Goal: Check status: Check status

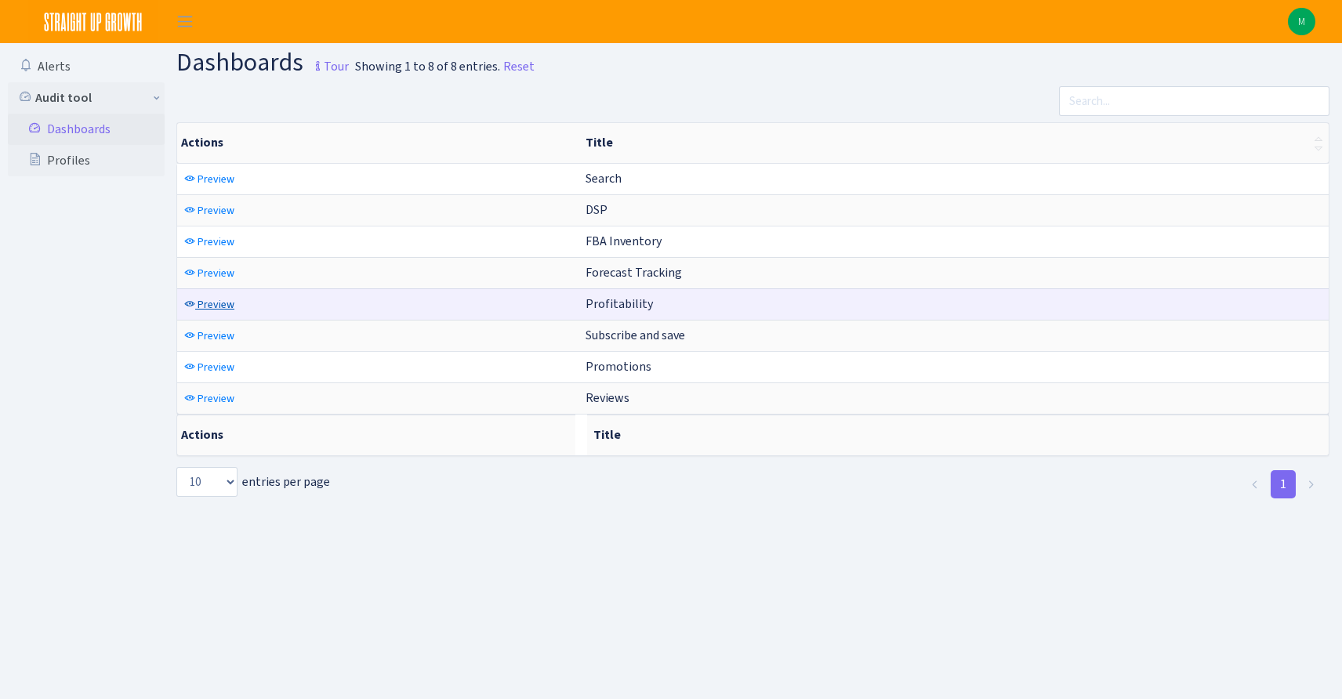
click at [217, 304] on span "Preview" at bounding box center [216, 304] width 37 height 15
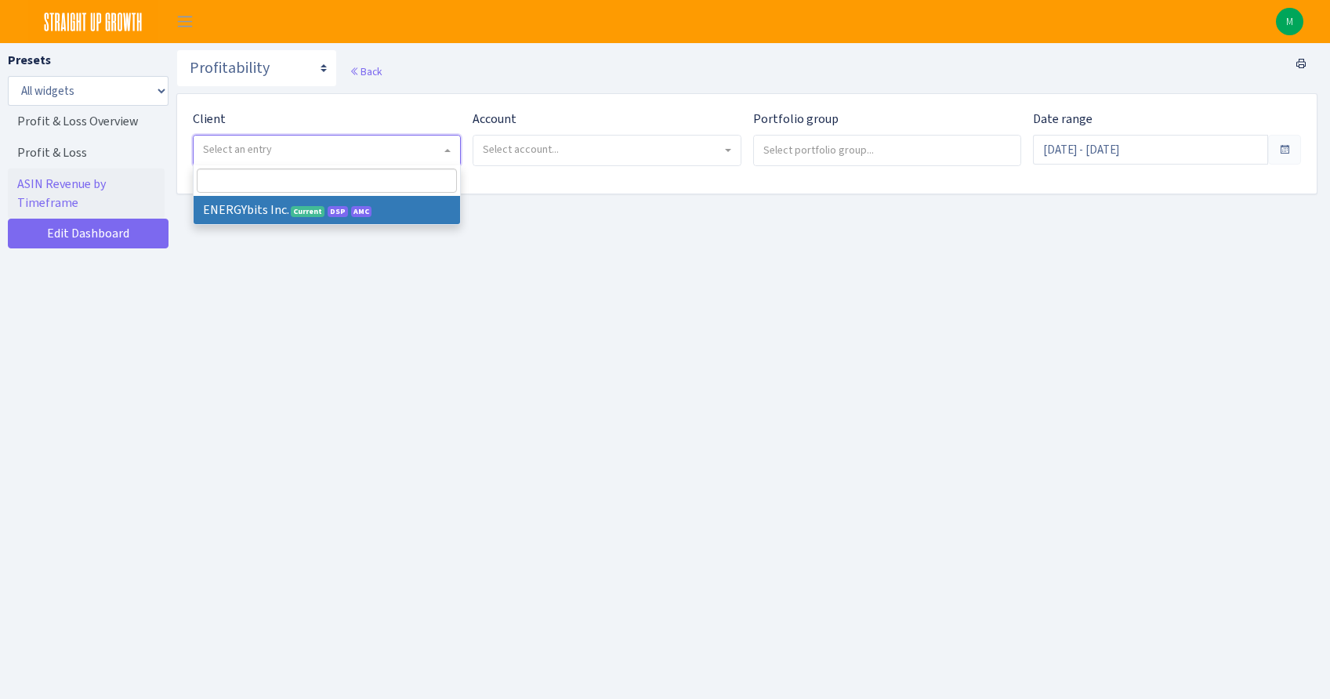
click at [367, 151] on span "Select an entry" at bounding box center [322, 150] width 238 height 16
select select "298"
select select
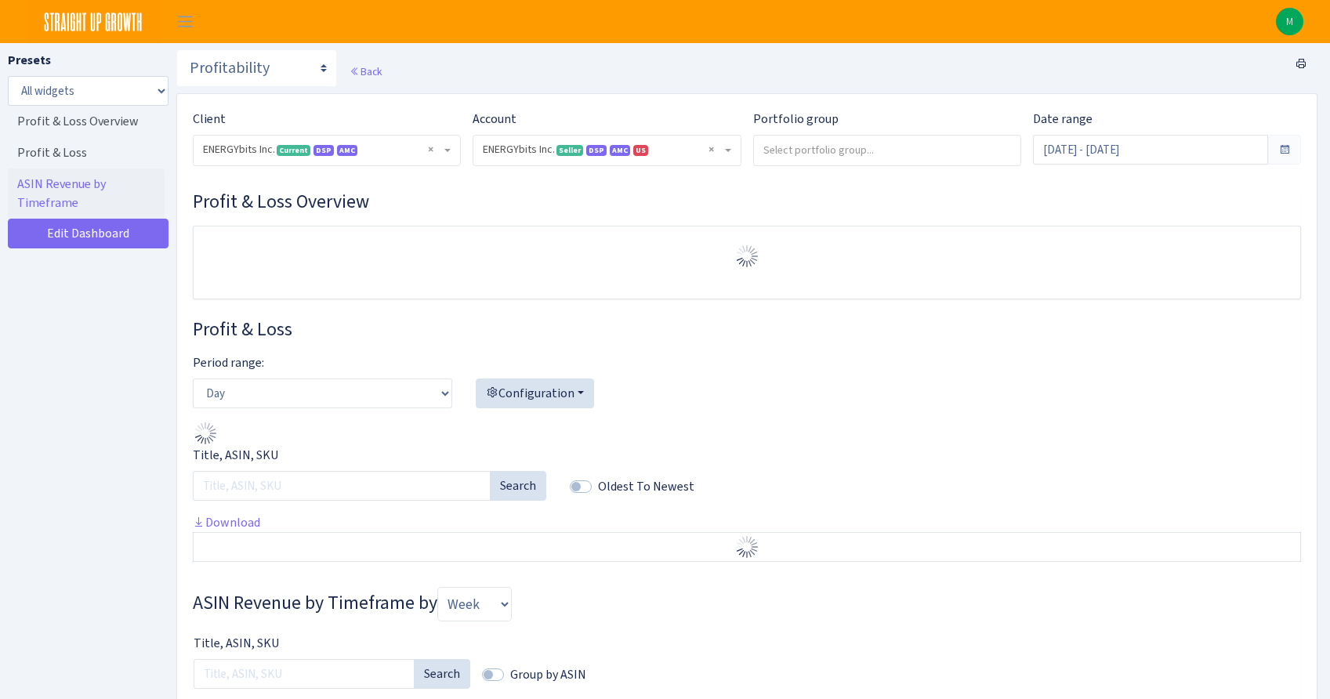
select select "416446232500569"
click at [1094, 154] on input "Sep 2, 2025 - Oct 1, 2025" at bounding box center [1150, 150] width 235 height 30
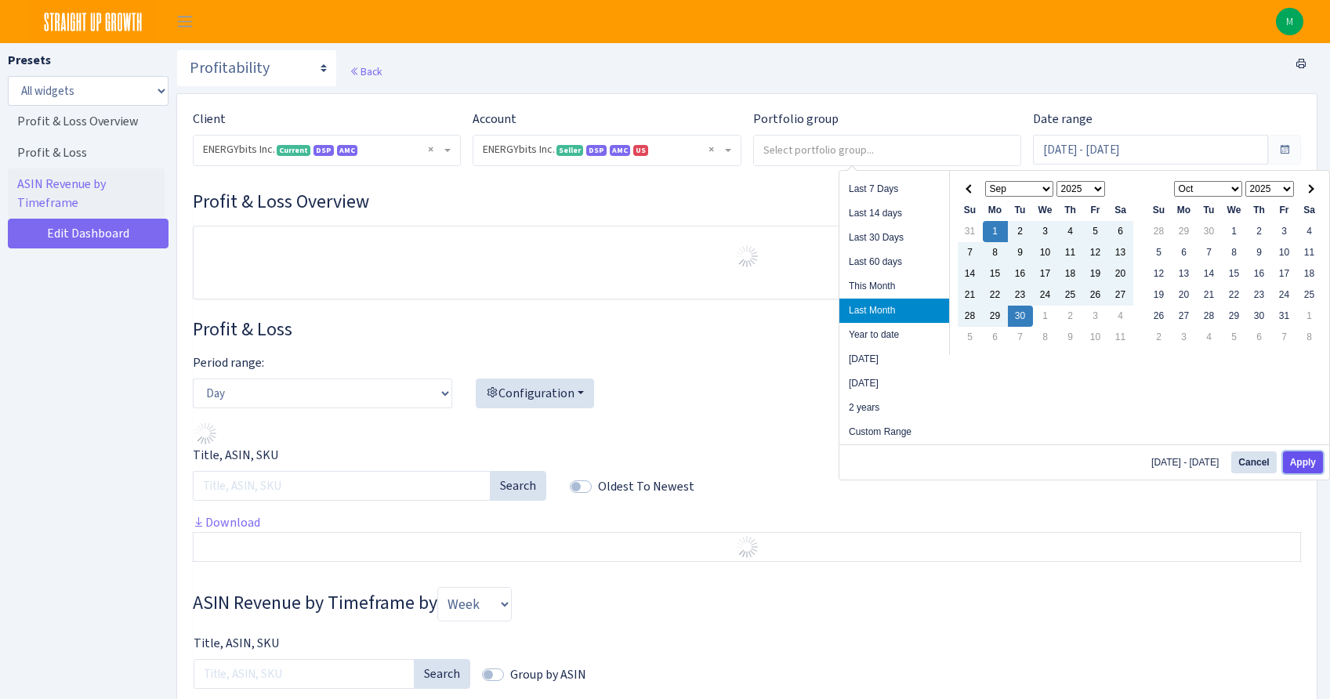
click at [1297, 460] on button "Apply" at bounding box center [1303, 463] width 40 height 22
type input "Sep 1, 2025 - Sep 30, 2025"
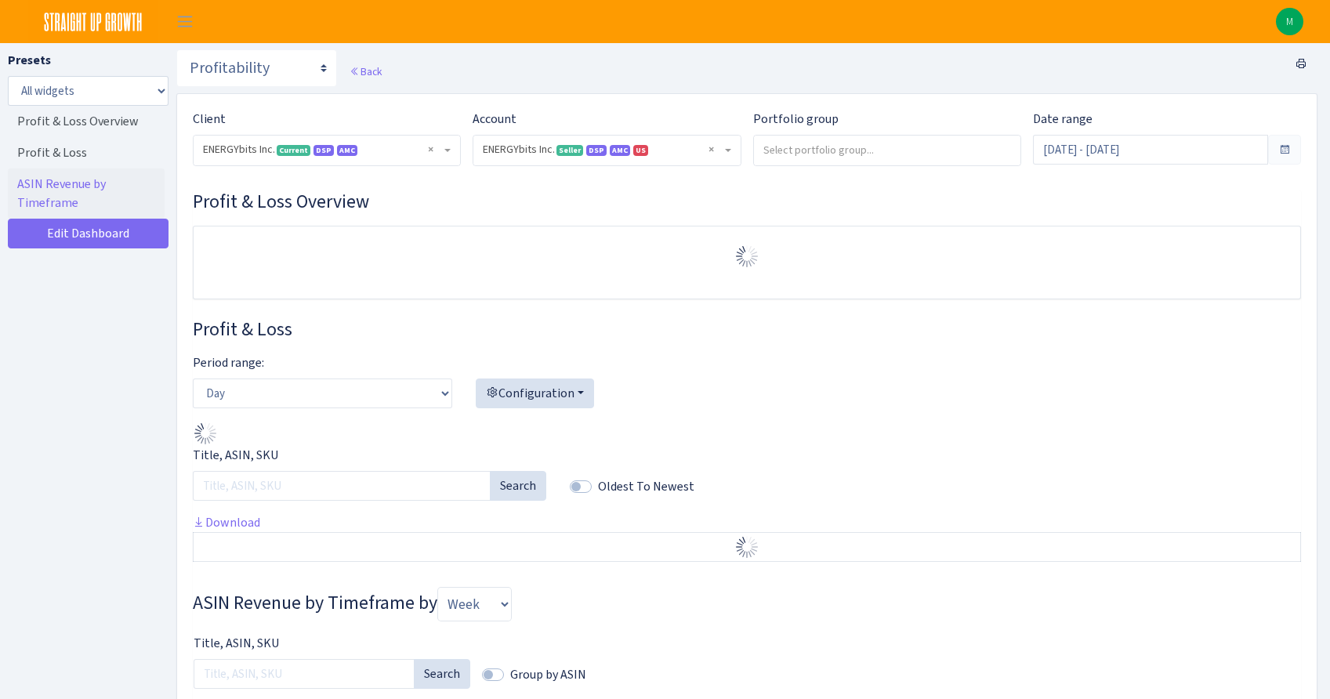
select select "416446232500569"
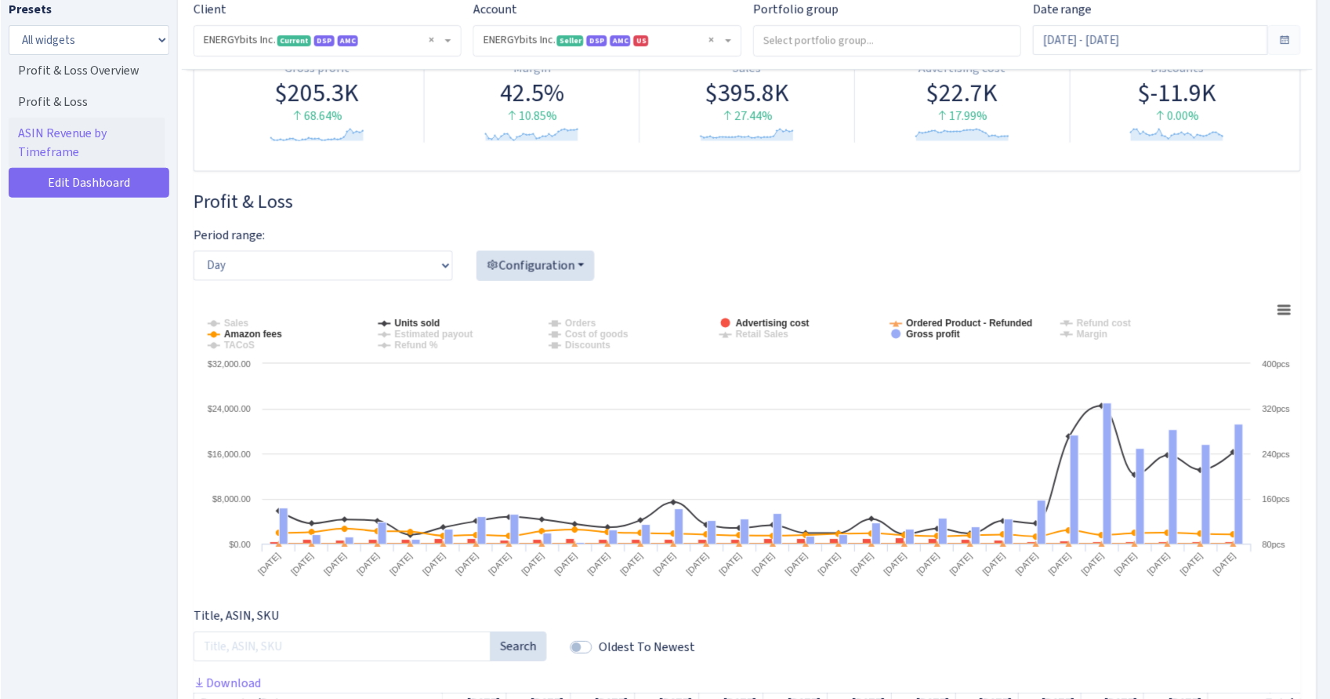
scroll to position [136, 0]
